Goal: Task Accomplishment & Management: Complete application form

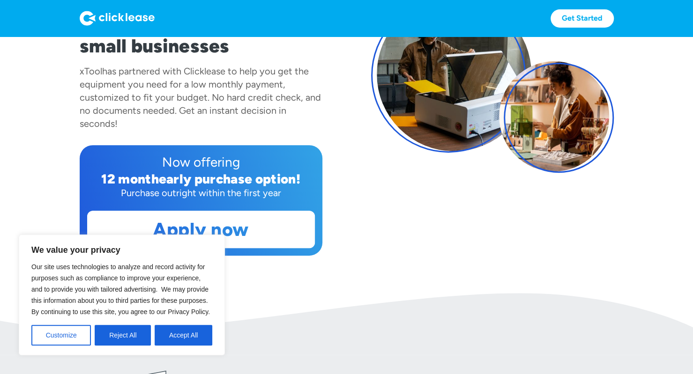
scroll to position [135, 0]
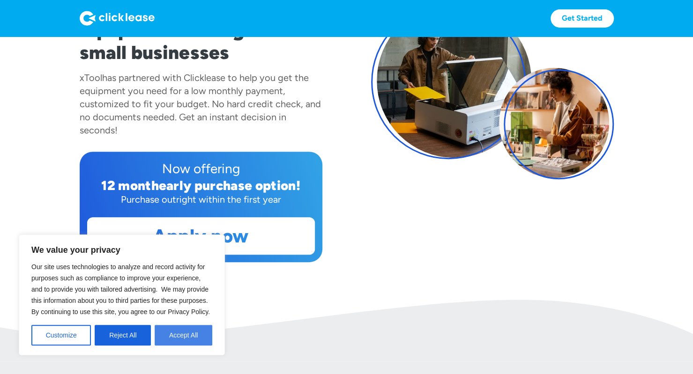
click at [193, 337] on button "Accept All" at bounding box center [184, 335] width 58 height 21
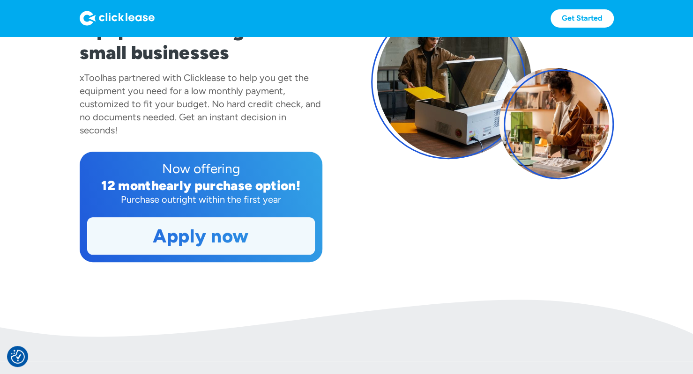
click at [241, 236] on link "Apply now" at bounding box center [201, 236] width 227 height 37
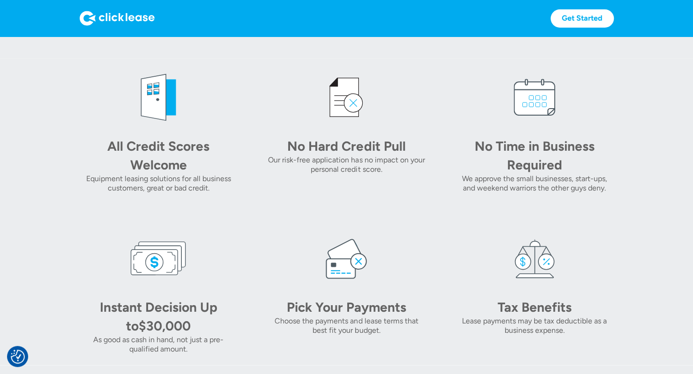
scroll to position [439, 0]
click at [360, 102] on img at bounding box center [346, 97] width 56 height 56
click at [360, 149] on div "No Hard Credit Pull" at bounding box center [346, 145] width 131 height 19
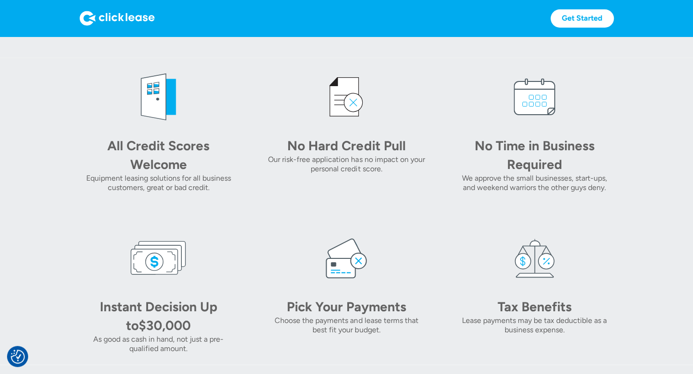
click at [403, 198] on div "All Credit Scores Welcome Equipment leasing solutions for all business customer…" at bounding box center [347, 211] width 534 height 285
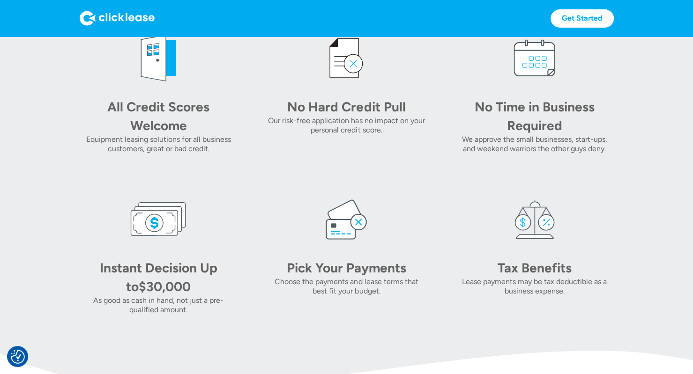
scroll to position [477, 0]
